Goal: Task Accomplishment & Management: Manage account settings

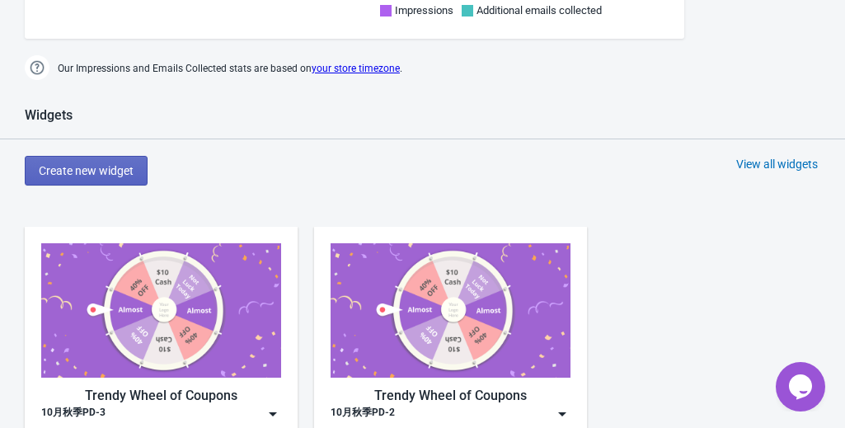
scroll to position [742, 0]
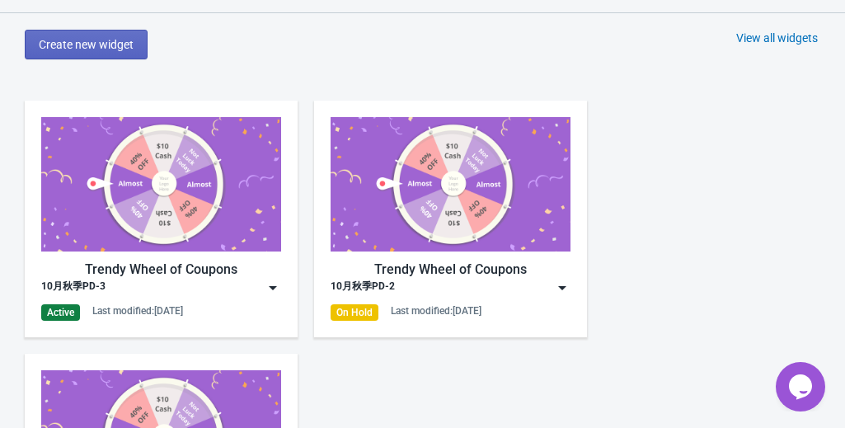
click at [64, 306] on div "Active" at bounding box center [60, 312] width 39 height 16
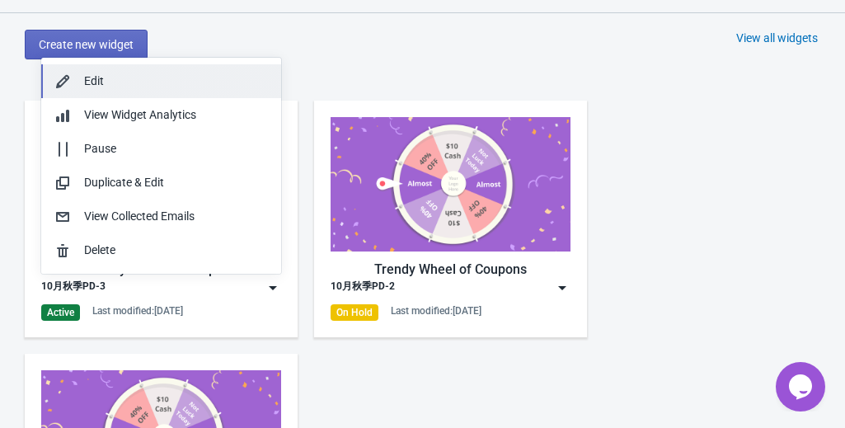
click at [91, 77] on div "Edit" at bounding box center [176, 81] width 184 height 17
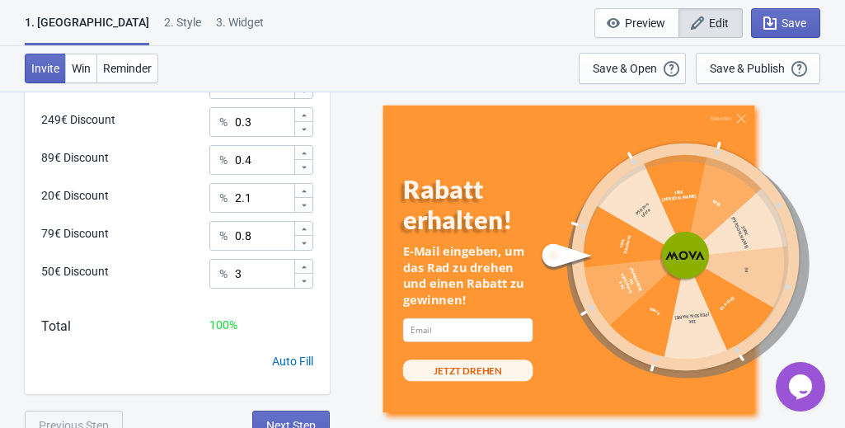
scroll to position [1071, 0]
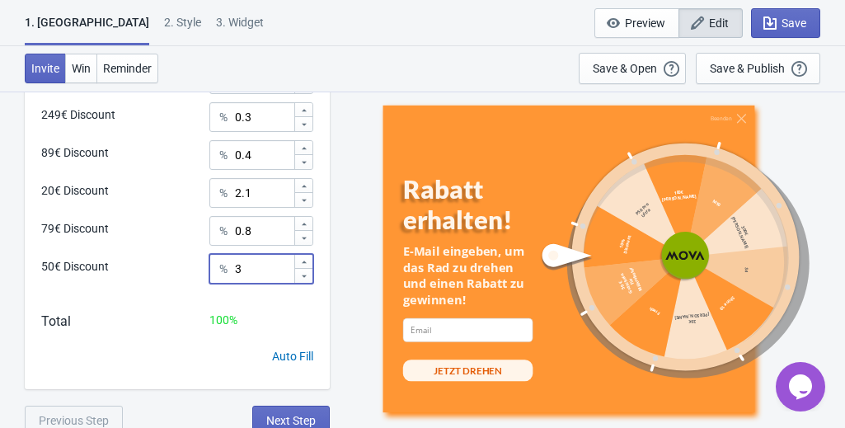
click at [255, 262] on input "3" at bounding box center [263, 269] width 59 height 30
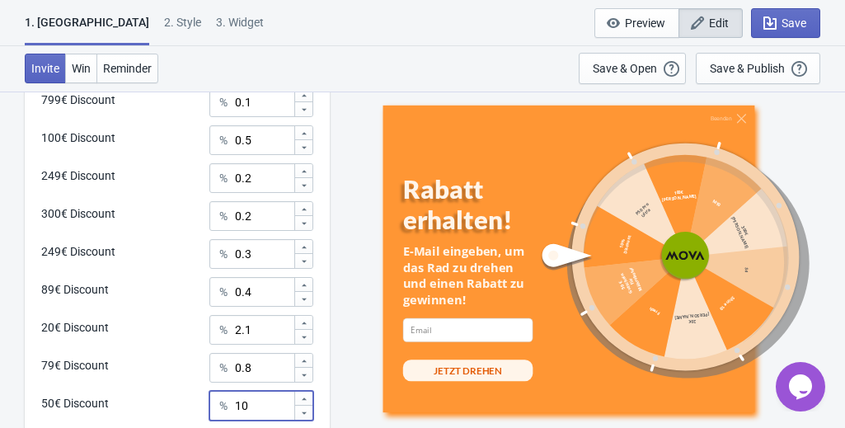
scroll to position [742, 0]
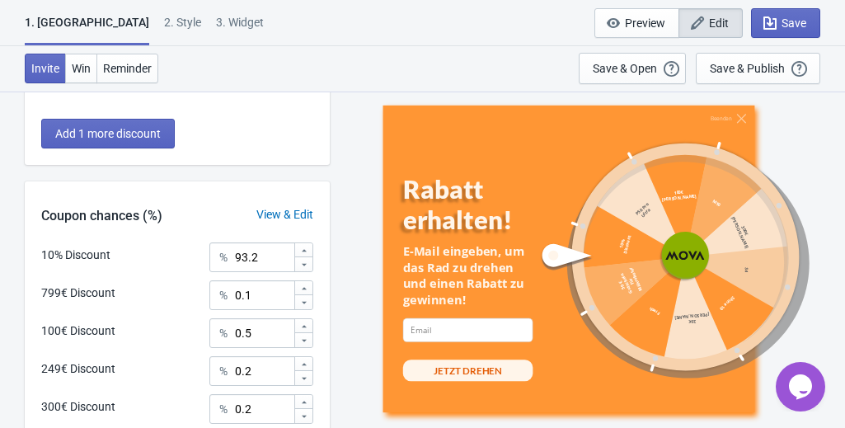
type input "10"
click at [244, 255] on input "93.2" at bounding box center [263, 257] width 59 height 30
type input "86.2"
click at [138, 258] on div "10% Discount % 86.2" at bounding box center [177, 252] width 272 height 21
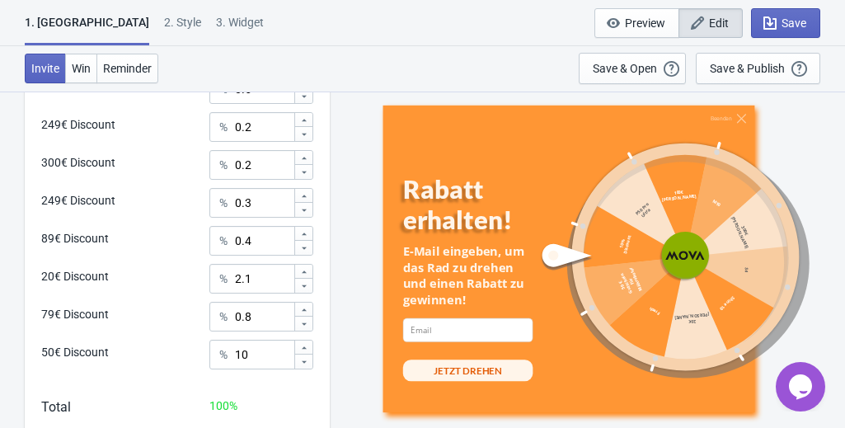
scroll to position [1071, 0]
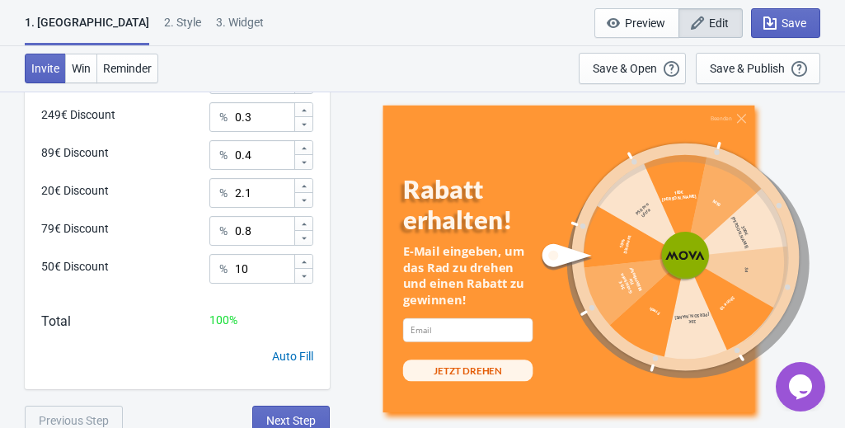
click at [6, 89] on div "Invite Win Reminder Save & Open Open a Widget Preview of your site so that you …" at bounding box center [422, 68] width 845 height 45
click at [781, 30] on span "Save" at bounding box center [785, 23] width 41 height 16
